Goal: Transaction & Acquisition: Obtain resource

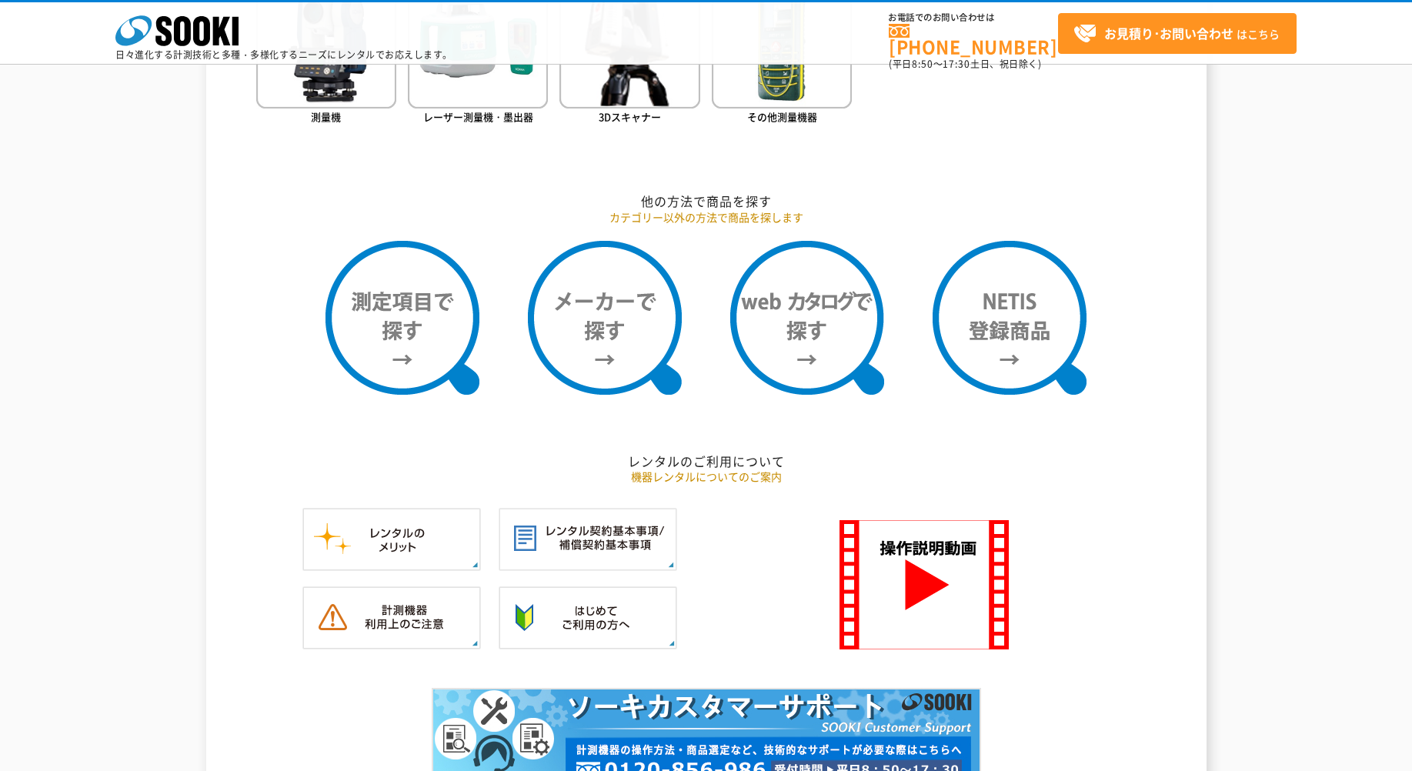
scroll to position [1283, 0]
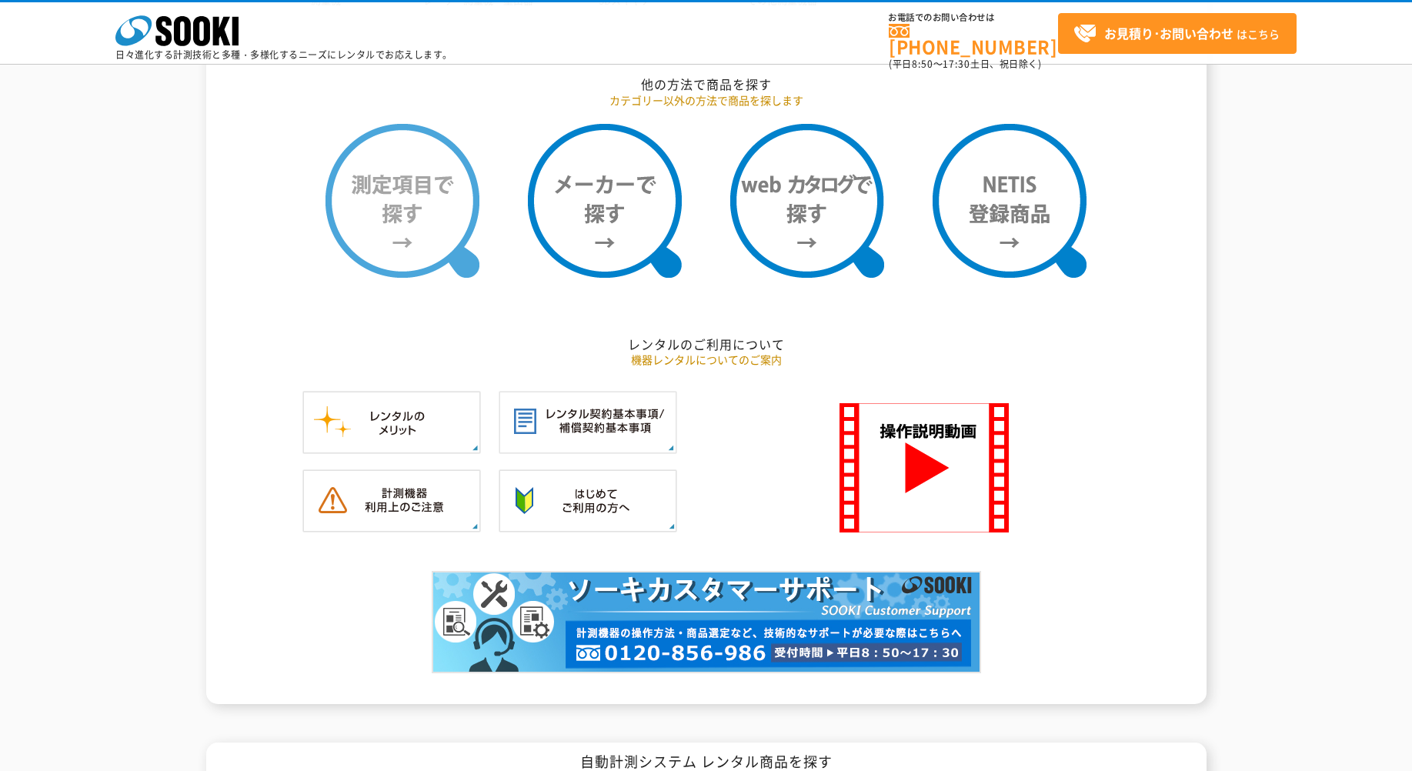
click at [439, 189] on img at bounding box center [402, 201] width 154 height 154
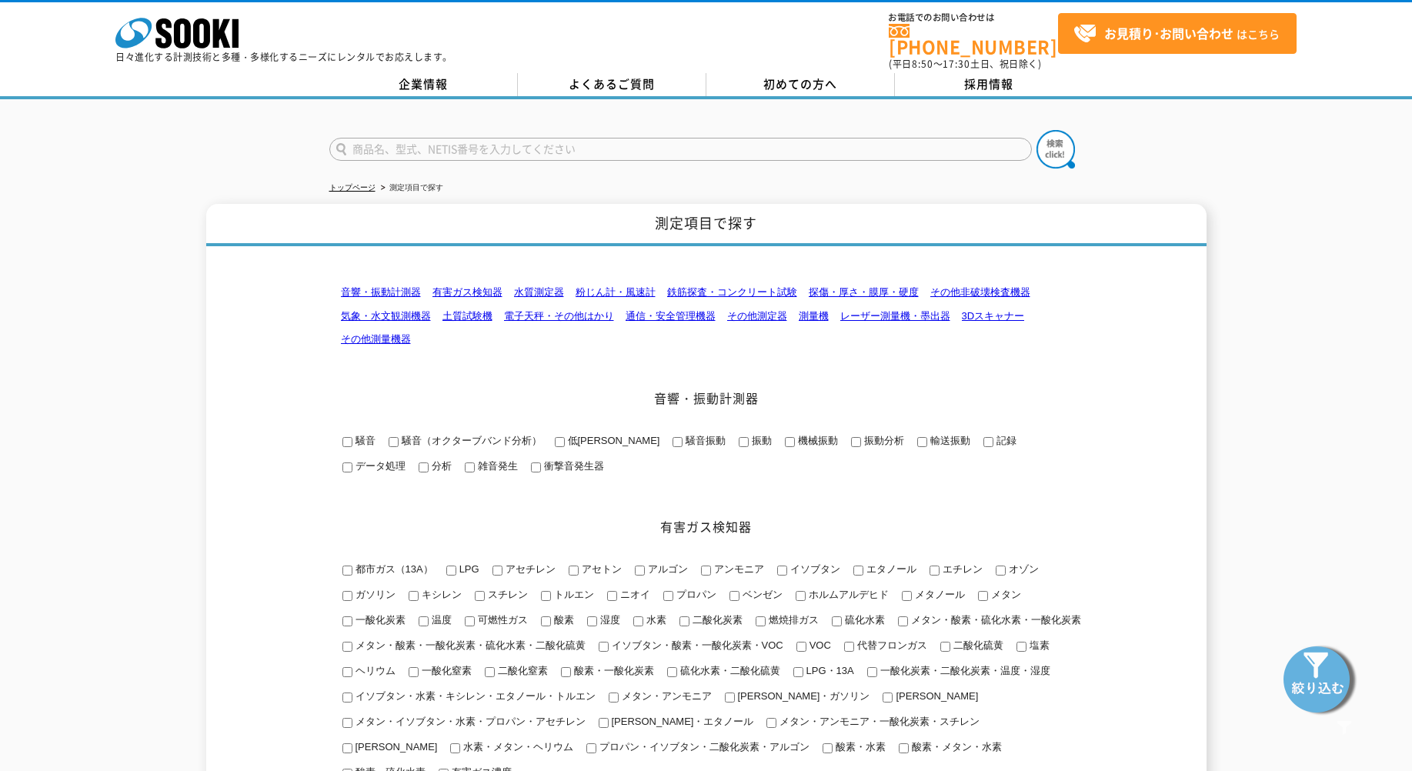
click at [512, 138] on input "text" at bounding box center [680, 149] width 703 height 23
type input "ふ"
click at [755, 138] on input "text" at bounding box center [680, 149] width 703 height 23
type input "風速計"
click at [1067, 140] on img at bounding box center [1056, 149] width 38 height 38
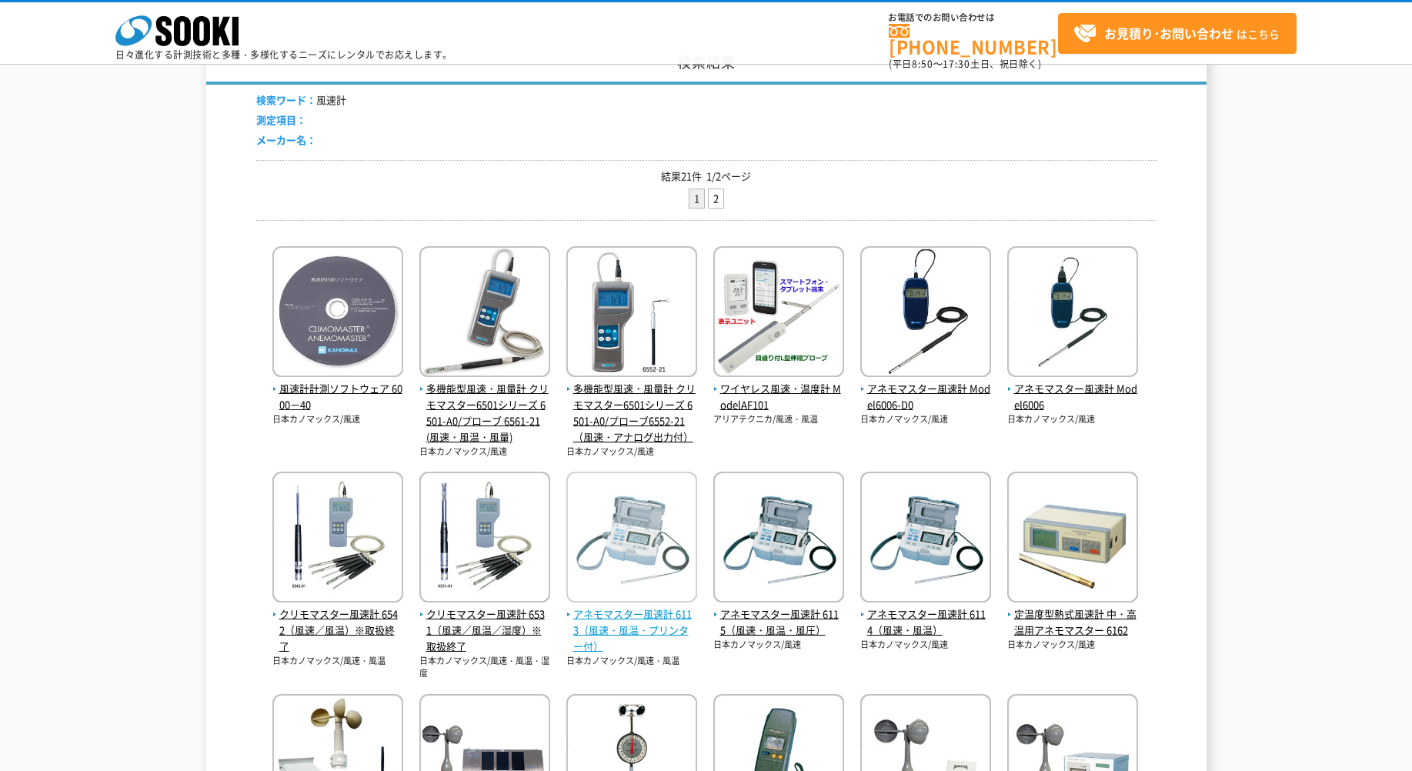
scroll to position [256, 0]
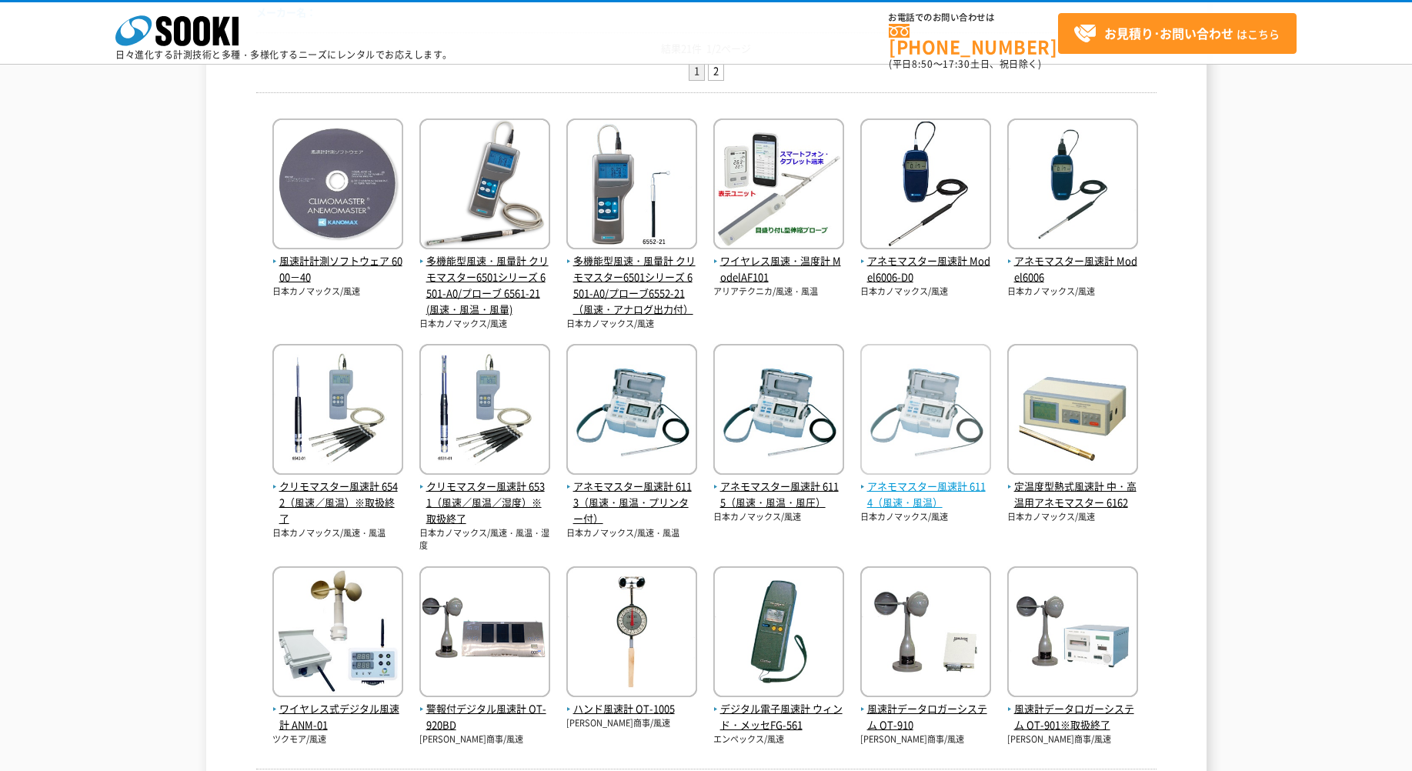
click at [966, 438] on img at bounding box center [925, 411] width 131 height 135
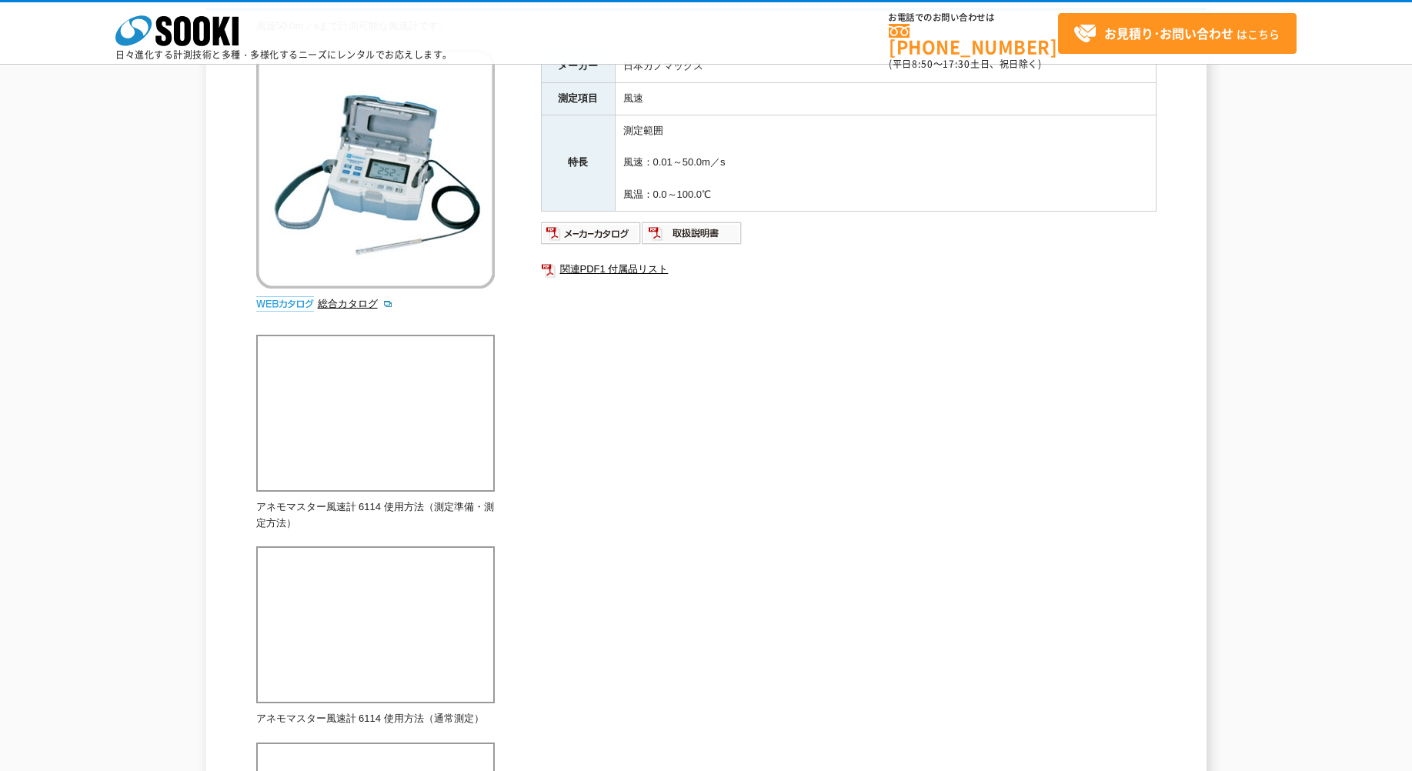
scroll to position [129, 0]
